Goal: Register for event/course

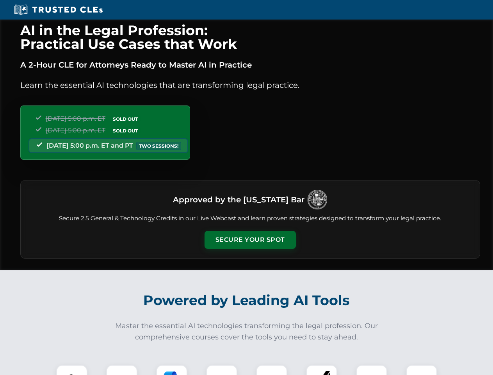
click at [250, 240] on button "Secure Your Spot" at bounding box center [250, 240] width 91 height 18
click at [72, 370] on img at bounding box center [72, 380] width 23 height 23
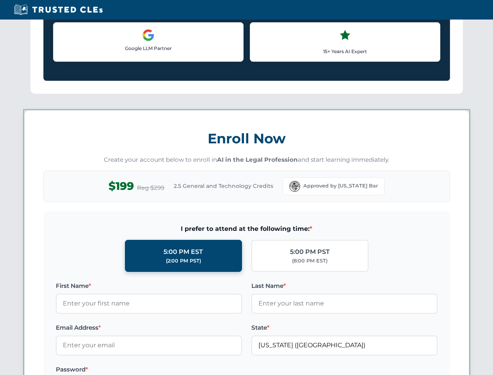
click at [172, 370] on label "Password *" at bounding box center [149, 369] width 186 height 9
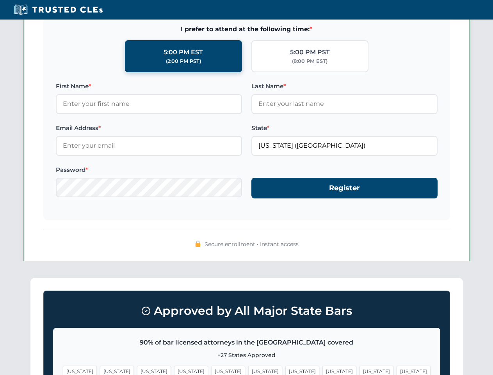
click at [359, 370] on span "[US_STATE]" at bounding box center [376, 370] width 34 height 11
